Goal: Task Accomplishment & Management: Manage account settings

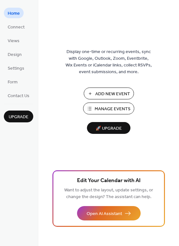
click at [100, 108] on span "Manage Events" at bounding box center [112, 109] width 36 height 7
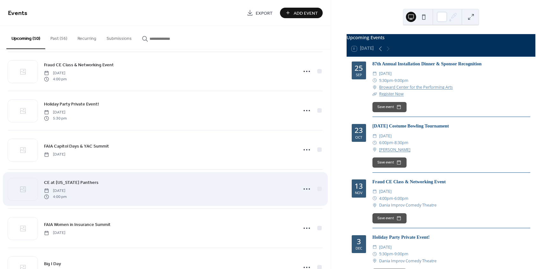
scroll to position [96, 0]
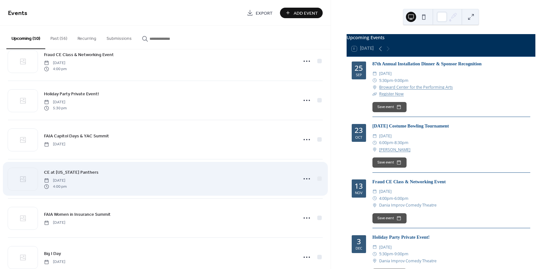
click at [67, 181] on span "Tuesday, January 27, 2026" at bounding box center [55, 181] width 23 height 6
click at [304, 180] on icon at bounding box center [307, 179] width 10 height 10
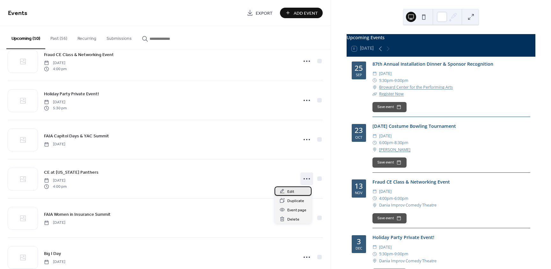
click at [293, 189] on span "Edit" at bounding box center [290, 192] width 7 height 7
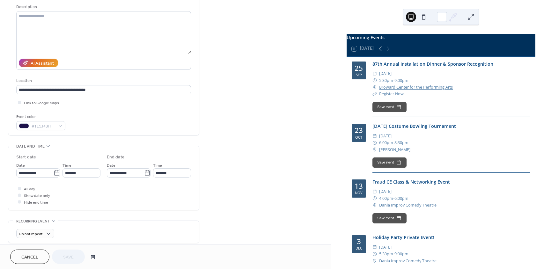
scroll to position [64, 0]
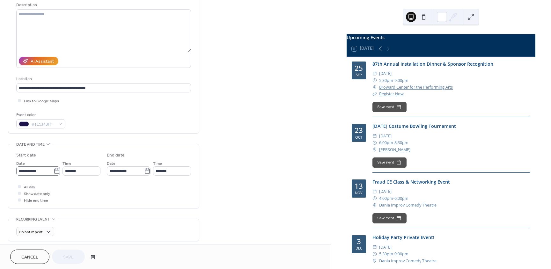
click at [55, 170] on icon at bounding box center [57, 171] width 6 height 6
click at [54, 170] on input "**********" at bounding box center [34, 171] width 37 height 9
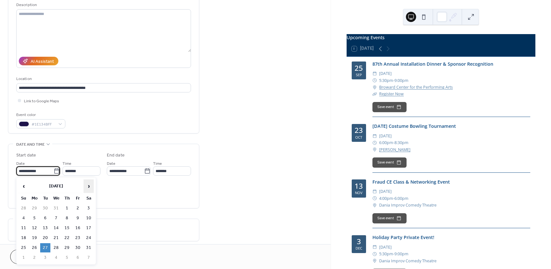
click at [90, 186] on span "›" at bounding box center [89, 186] width 10 height 13
click at [66, 246] on td "26" at bounding box center [67, 247] width 10 height 9
type input "**********"
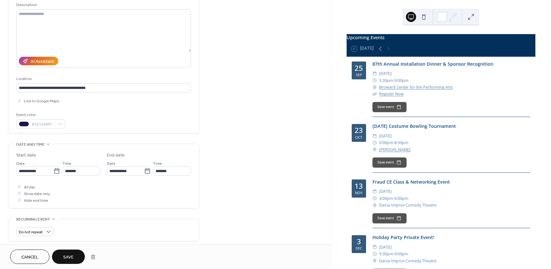
click at [65, 254] on span "Save" at bounding box center [68, 257] width 11 height 7
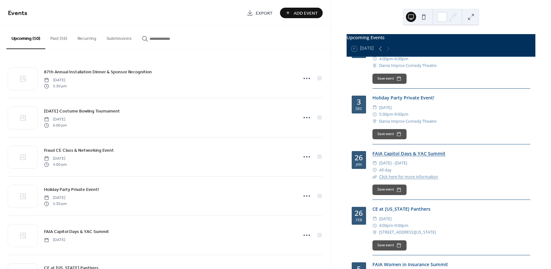
scroll to position [191, 0]
